Goal: Task Accomplishment & Management: Manage account settings

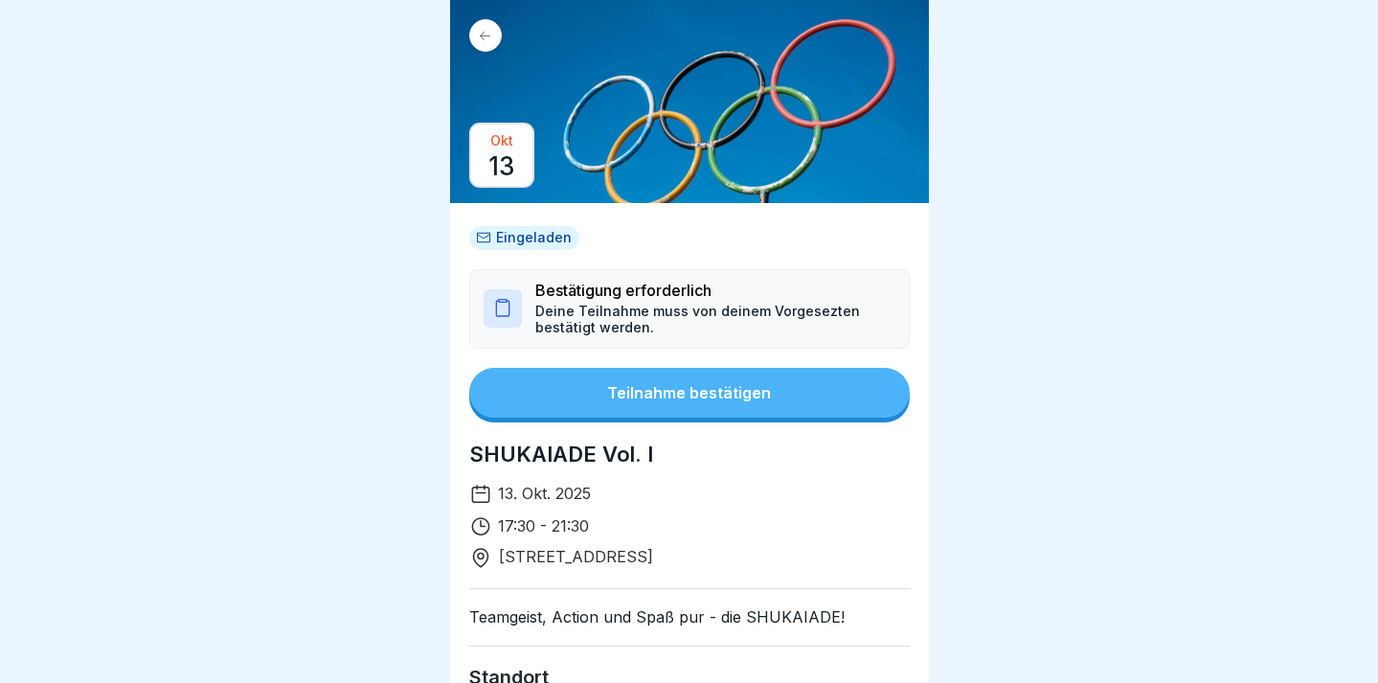
click at [664, 399] on div "Teilnahme bestätigen" at bounding box center [689, 392] width 164 height 17
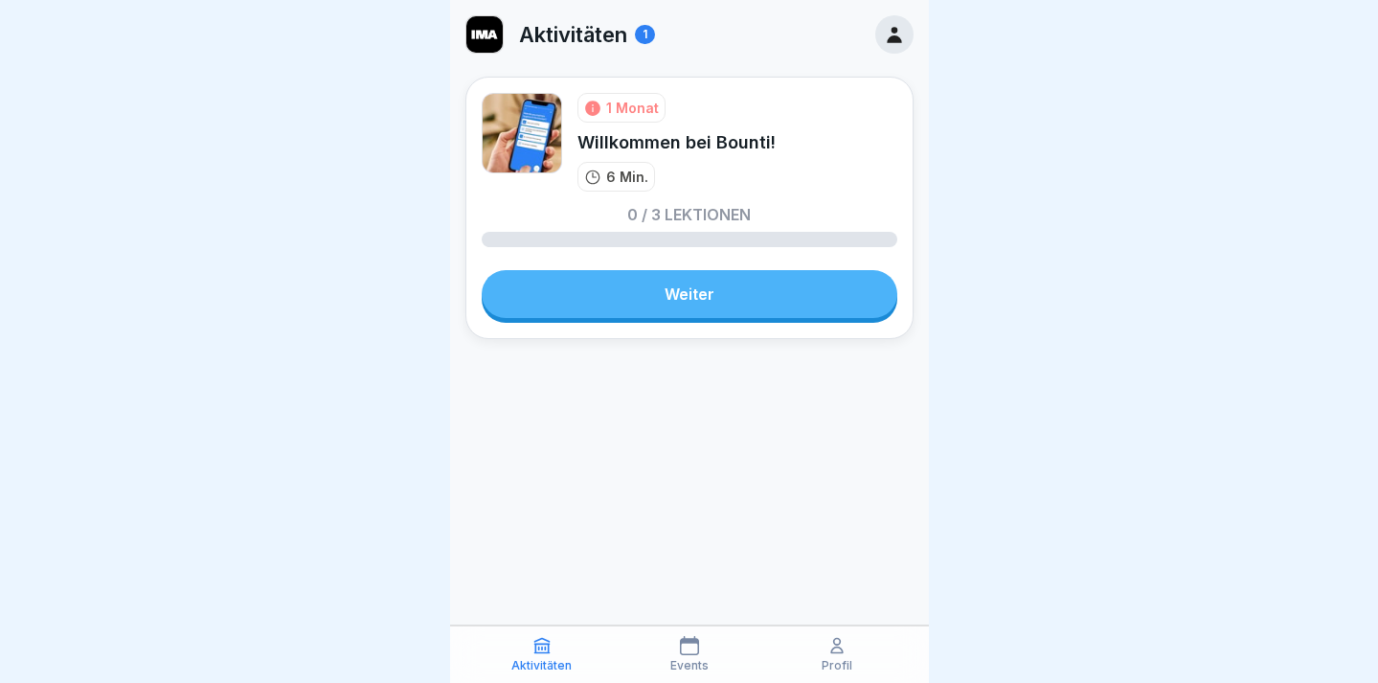
click at [680, 293] on link "Weiter" at bounding box center [690, 294] width 416 height 48
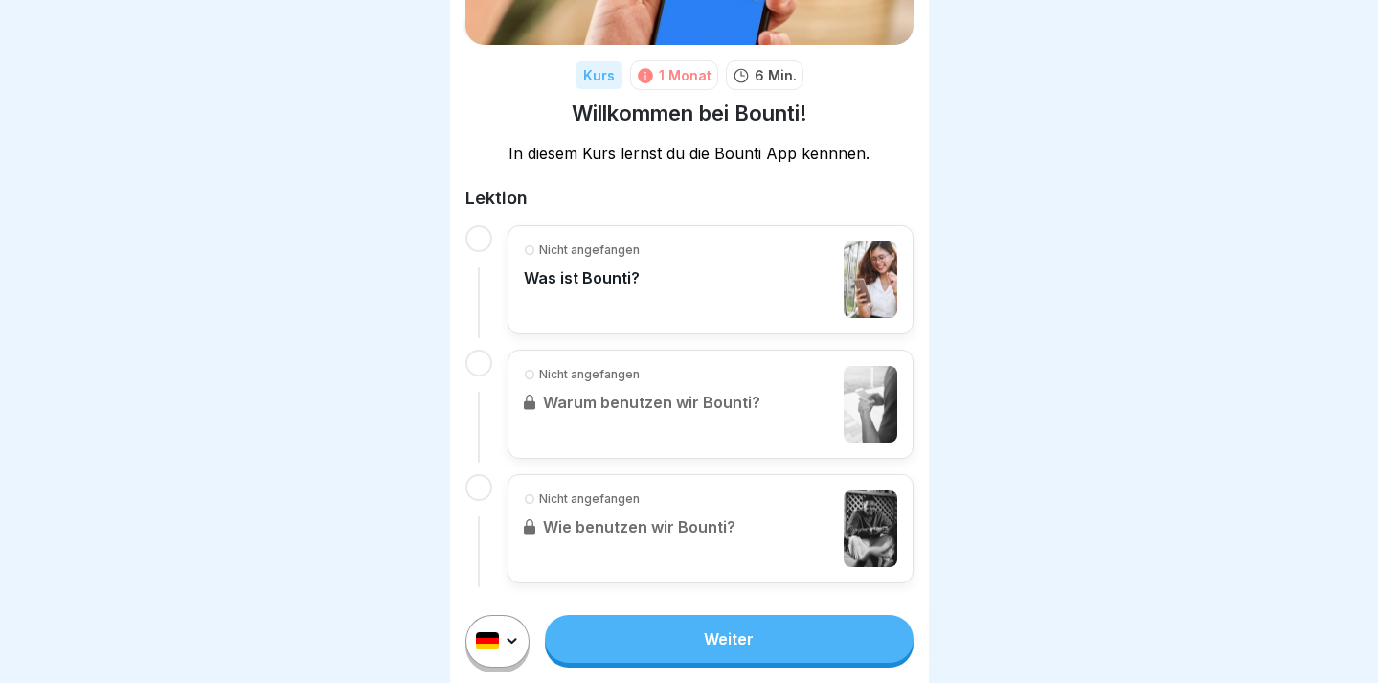
click at [1049, 208] on div at bounding box center [689, 341] width 1378 height 683
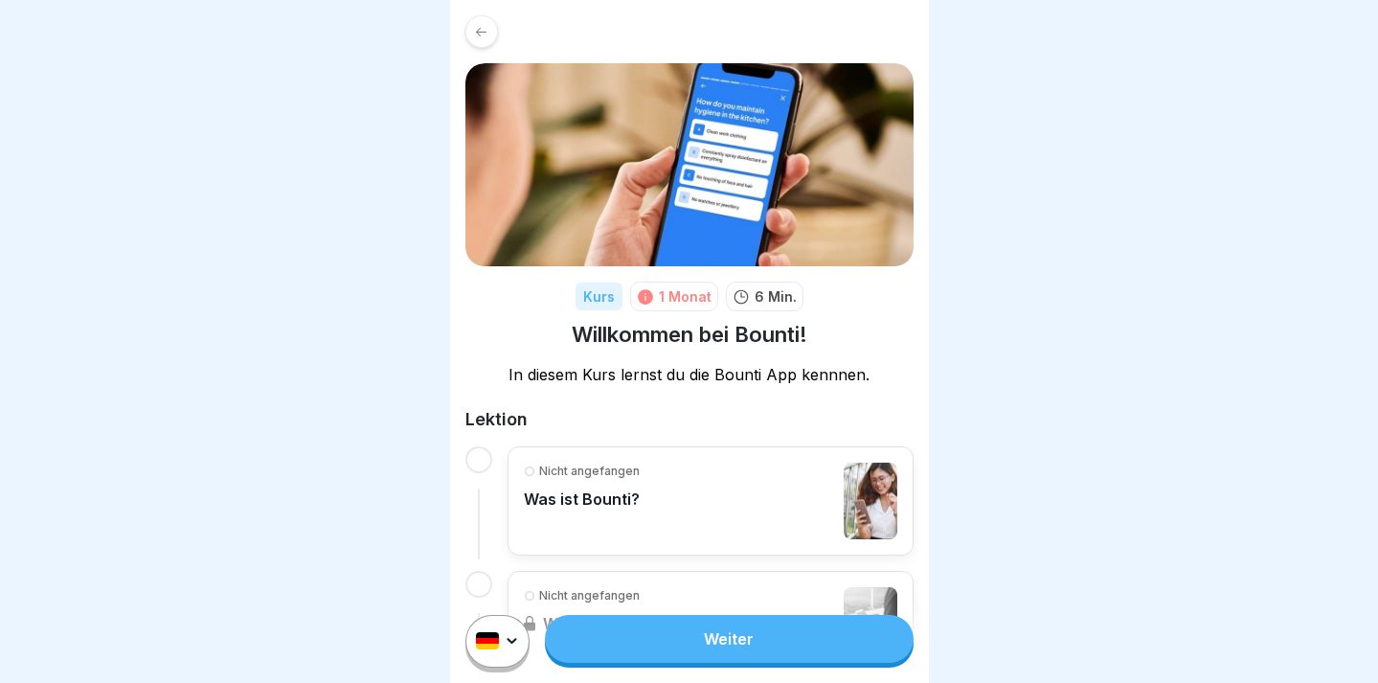
click at [479, 27] on icon at bounding box center [481, 31] width 11 height 9
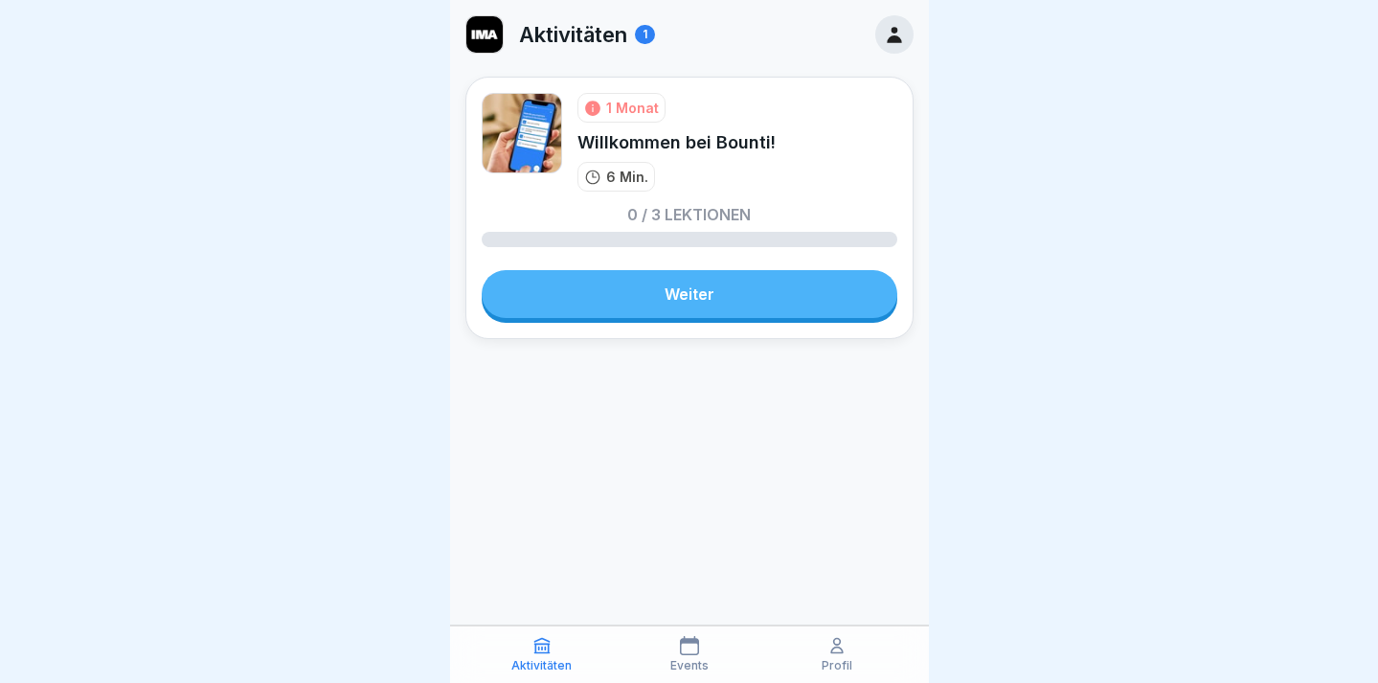
click at [897, 31] on icon at bounding box center [894, 35] width 14 height 16
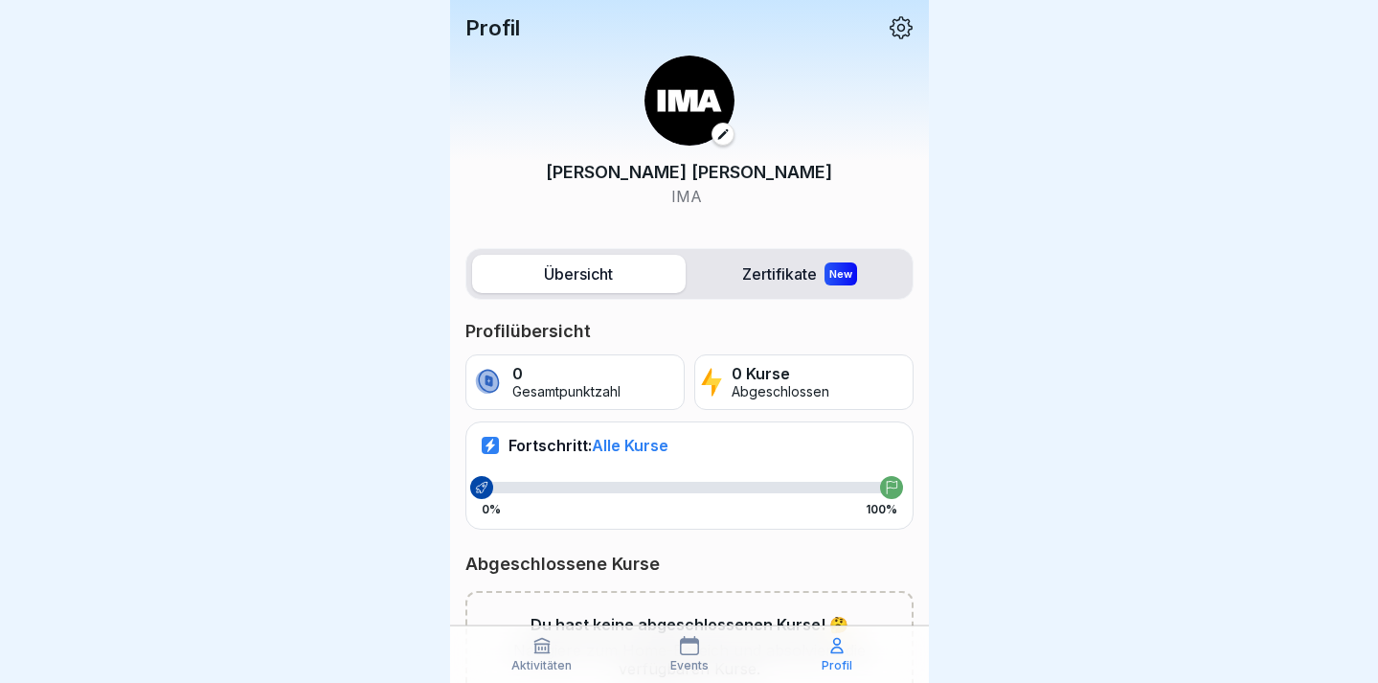
click at [892, 27] on icon at bounding box center [901, 27] width 25 height 25
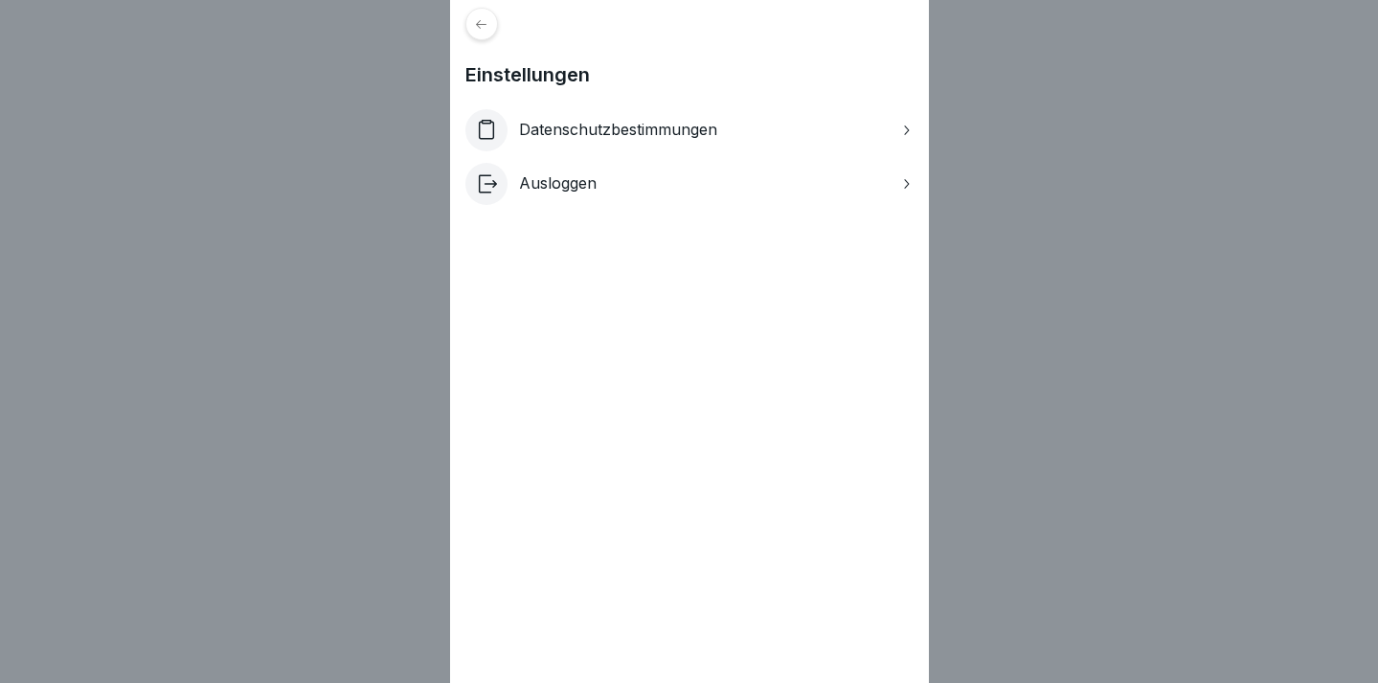
click at [578, 184] on p "Ausloggen" at bounding box center [558, 183] width 78 height 18
